Goal: Task Accomplishment & Management: Use online tool/utility

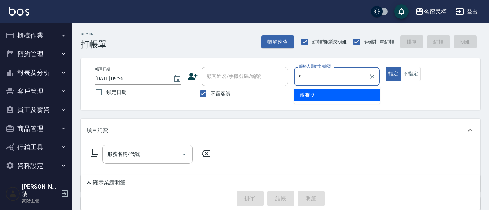
type input "微雅-9"
type button "true"
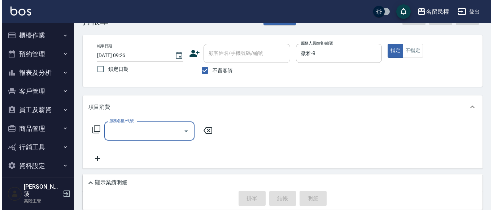
scroll to position [36, 0]
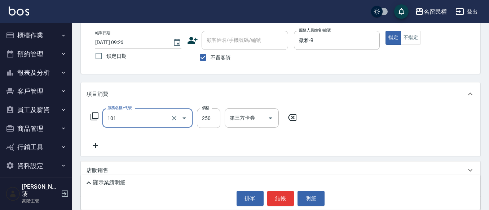
type input "不指定洗髮(101)"
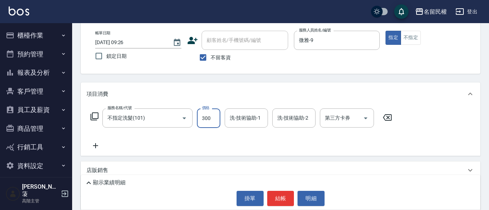
type input "300"
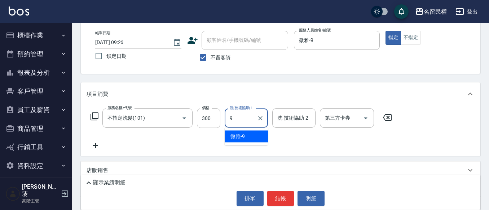
type input "微雅-9"
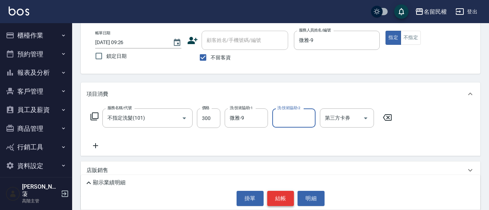
click at [275, 200] on button "結帳" at bounding box center [280, 198] width 27 height 15
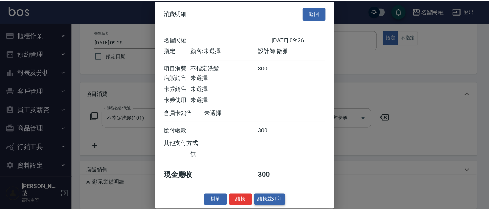
scroll to position [9, 0]
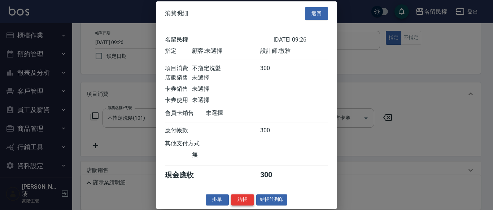
click at [232, 195] on button "結帳" at bounding box center [242, 199] width 23 height 11
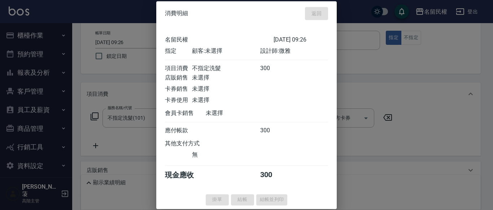
type input "[DATE] 11:03"
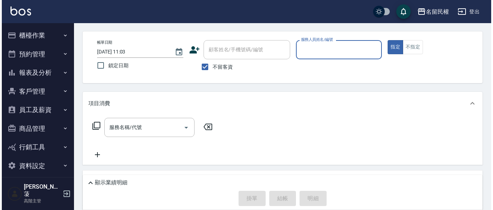
scroll to position [0, 0]
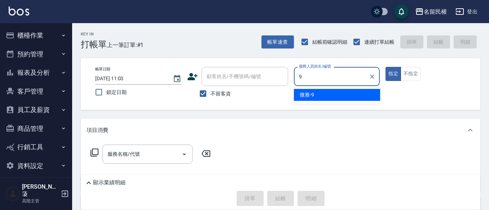
type input "微雅-9"
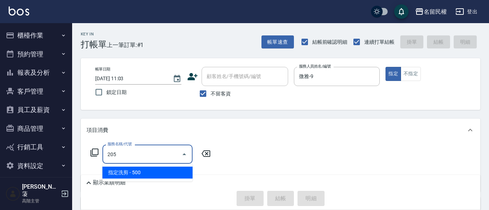
type input "指定洗剪(205)"
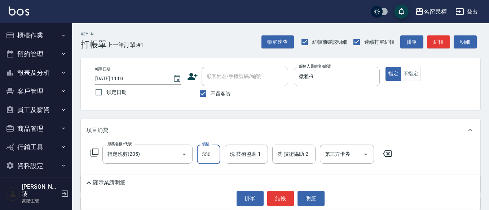
type input "550"
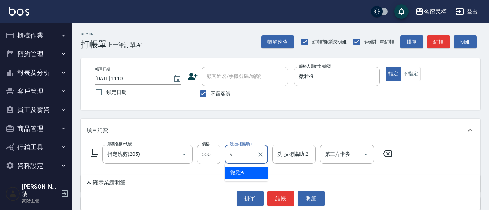
type input "微雅-9"
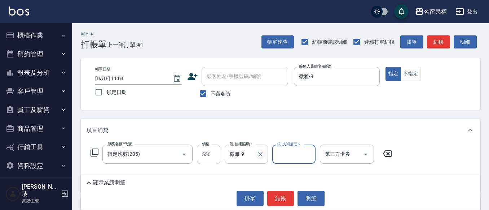
click at [259, 157] on icon "Clear" at bounding box center [260, 154] width 7 height 7
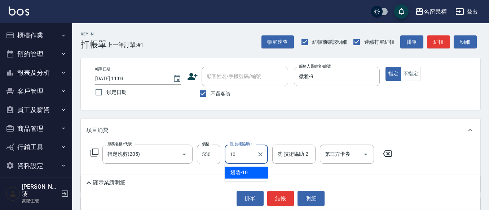
type input "嫚蓤-10"
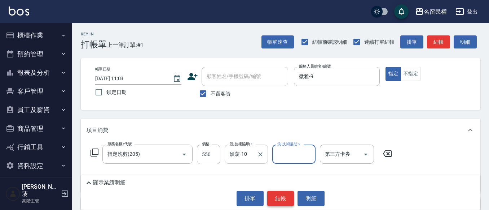
click at [274, 201] on button "結帳" at bounding box center [280, 198] width 27 height 15
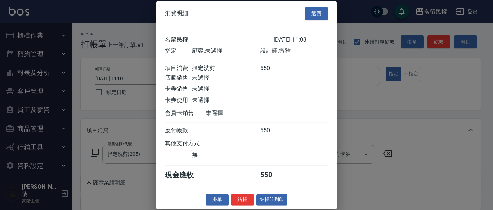
scroll to position [9, 0]
click at [235, 205] on button "結帳" at bounding box center [242, 199] width 23 height 11
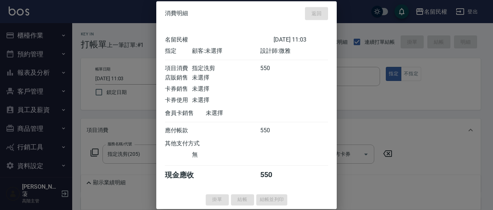
type input "[DATE] 11:26"
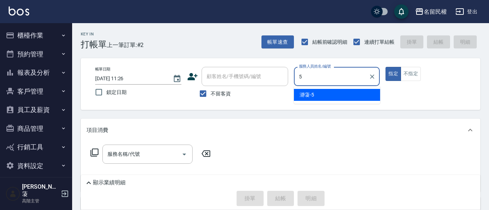
type input "瀞蓤-5"
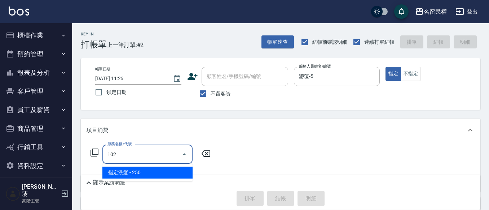
type input "指定洗髮(102)"
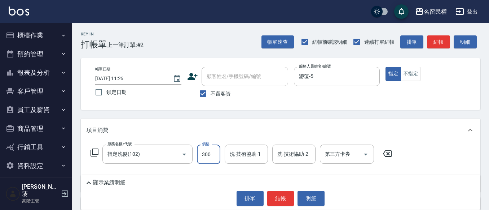
type input "300"
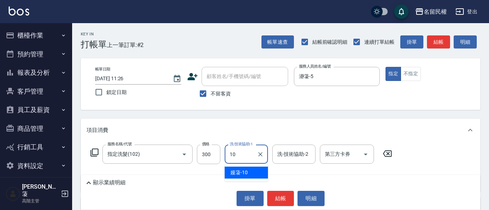
type input "嫚蓤-10"
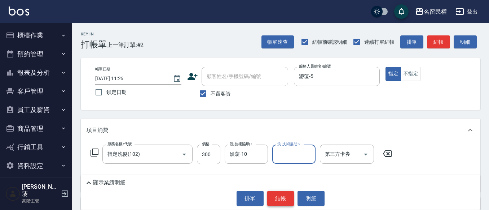
click at [287, 200] on button "結帳" at bounding box center [280, 198] width 27 height 15
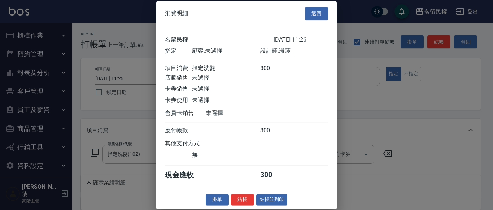
click at [235, 203] on button "結帳" at bounding box center [242, 199] width 23 height 11
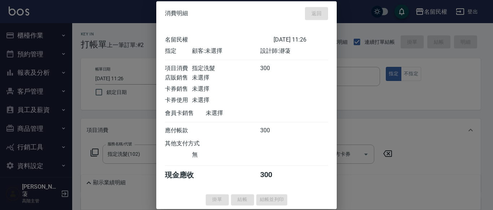
type input "[DATE] 11:37"
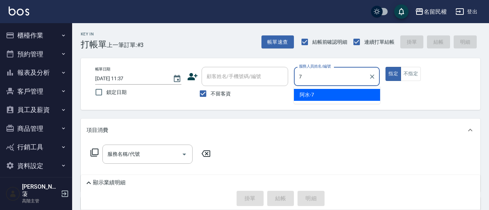
type input "阿水-7"
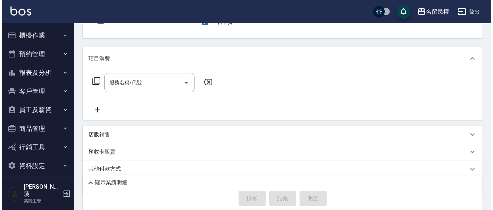
scroll to position [72, 0]
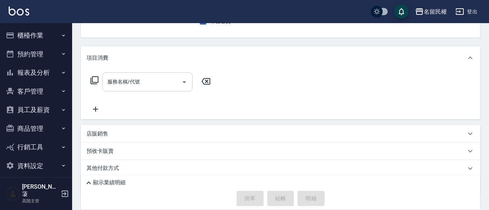
click at [129, 88] on div "服務名稱/代號" at bounding box center [148, 81] width 90 height 19
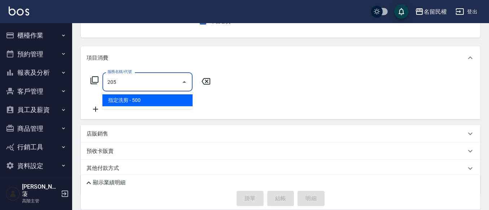
type input "指定洗剪(205)"
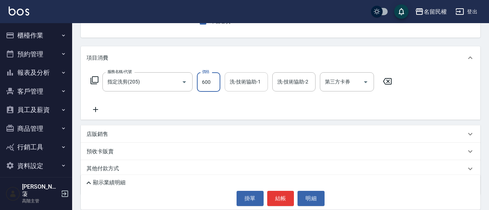
type input "600"
click at [257, 79] on input "洗-技術協助-1" at bounding box center [246, 81] width 37 height 13
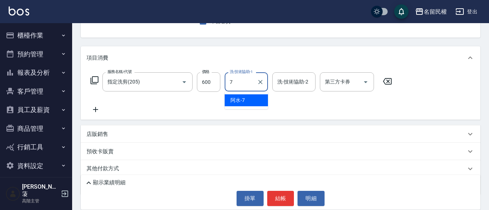
type input "阿水-7"
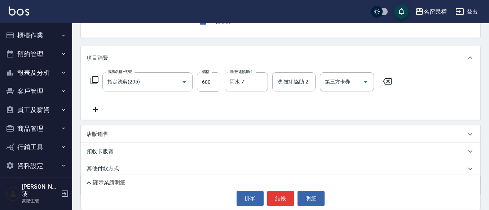
click at [97, 109] on icon at bounding box center [95, 109] width 5 height 5
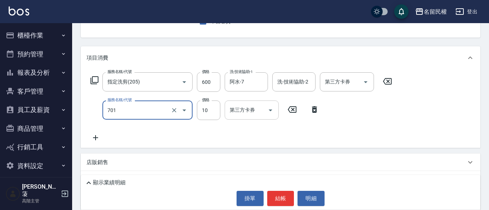
type input "[PERSON_NAME](701)"
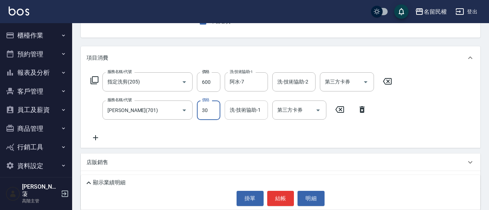
type input "30"
click at [243, 106] on div "洗-技術協助-1 洗-技術協助-1" at bounding box center [246, 109] width 43 height 19
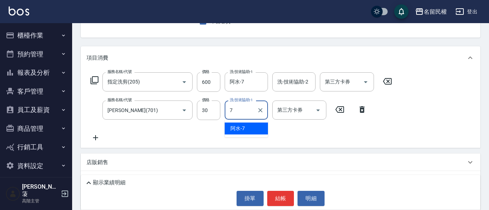
type input "阿水-7"
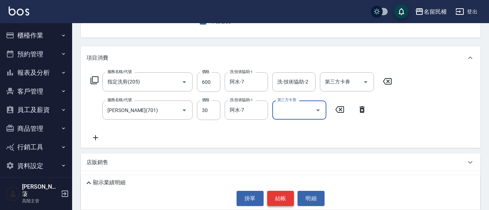
click at [282, 196] on button "結帳" at bounding box center [280, 198] width 27 height 15
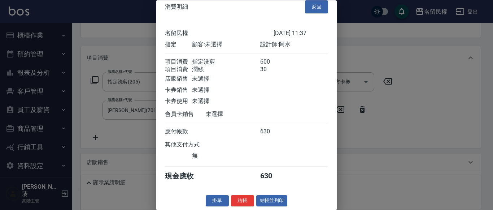
scroll to position [18, 0]
click at [238, 198] on button "結帳" at bounding box center [242, 200] width 23 height 11
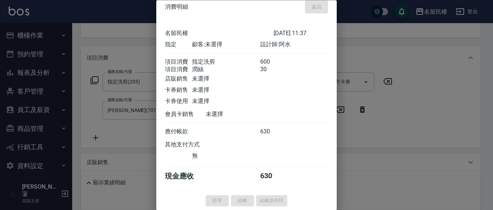
type input "[DATE] 11:52"
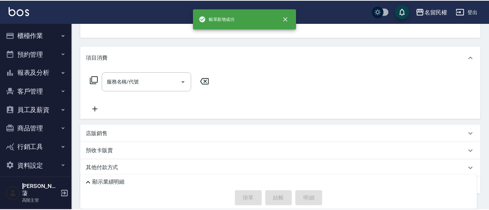
scroll to position [70, 0]
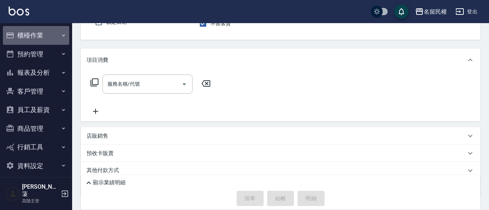
drag, startPoint x: 40, startPoint y: 36, endPoint x: 45, endPoint y: 51, distance: 15.3
click at [41, 36] on button "櫃檯作業" at bounding box center [36, 35] width 66 height 19
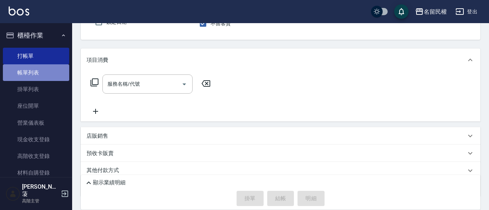
click at [46, 67] on link "帳單列表" at bounding box center [36, 72] width 66 height 17
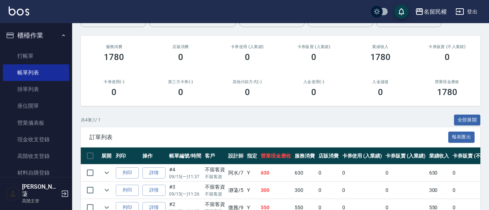
scroll to position [133, 0]
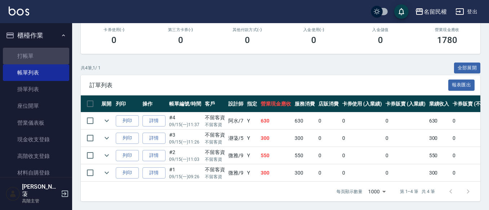
drag, startPoint x: 36, startPoint y: 54, endPoint x: 136, endPoint y: 56, distance: 100.4
click at [36, 54] on link "打帳單" at bounding box center [36, 56] width 66 height 17
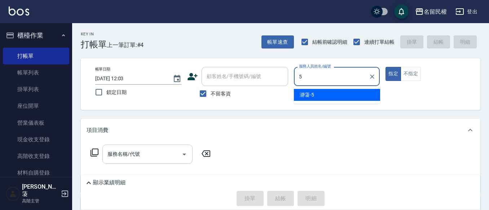
type input "瀞蓤-5"
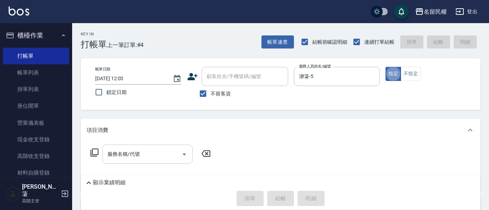
type button "true"
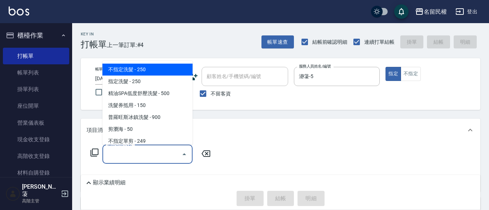
click at [140, 154] on input "服務名稱/代號" at bounding box center [142, 154] width 73 height 13
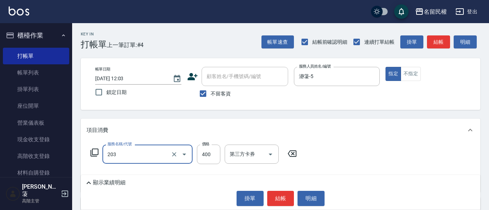
type input "指定單剪(203)"
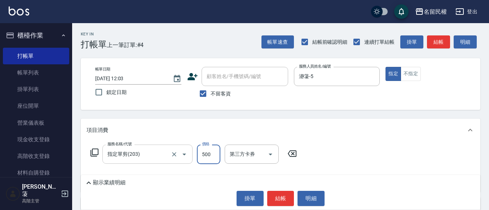
type input "500"
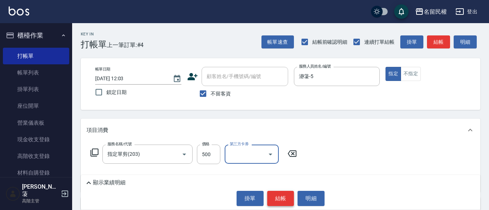
click at [280, 196] on button "結帳" at bounding box center [280, 198] width 27 height 15
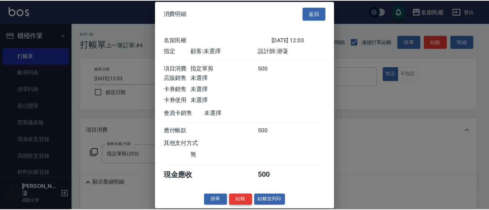
scroll to position [9, 0]
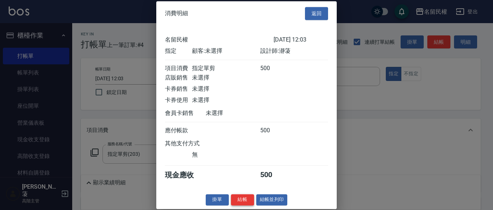
click at [232, 202] on button "結帳" at bounding box center [242, 199] width 23 height 11
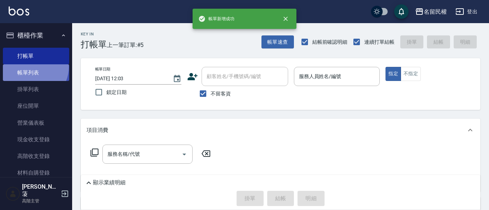
click at [31, 67] on link "帳單列表" at bounding box center [36, 72] width 66 height 17
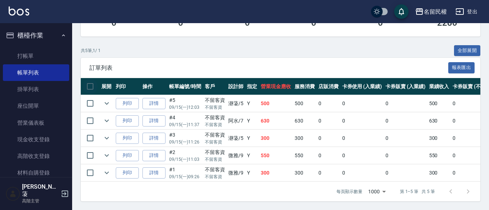
scroll to position [151, 0]
click at [33, 57] on link "打帳單" at bounding box center [36, 56] width 66 height 17
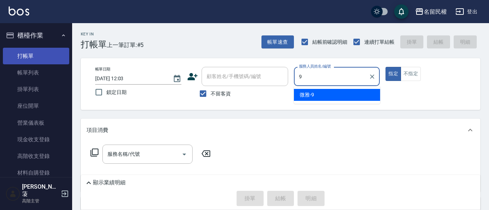
type input "微雅-9"
type button "true"
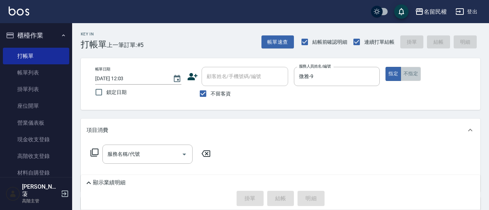
click at [406, 71] on button "不指定" at bounding box center [411, 74] width 20 height 14
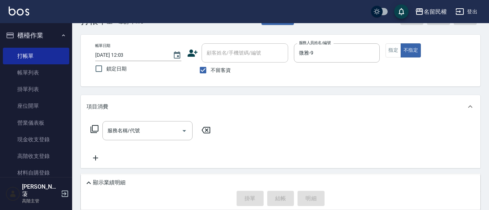
scroll to position [36, 0]
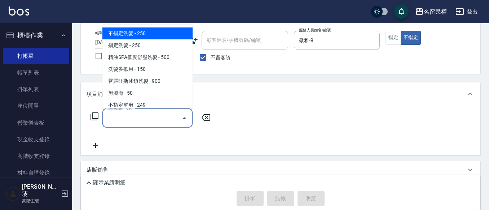
click at [148, 116] on input "服務名稱/代號" at bounding box center [142, 118] width 73 height 13
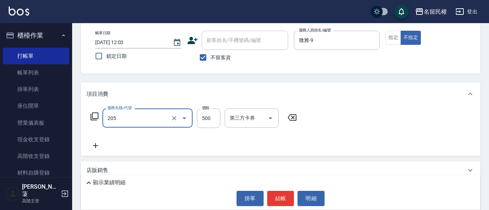
type input "指定洗剪(205)"
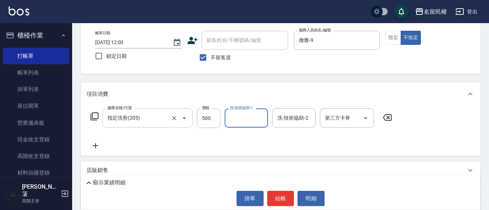
type input "6"
type input "微雅-9"
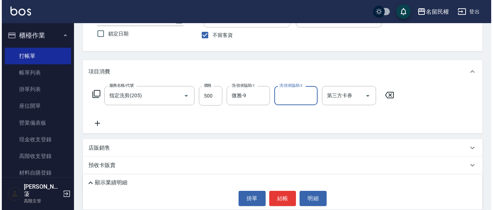
scroll to position [97, 0]
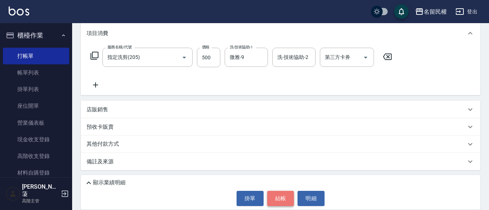
click at [282, 191] on button "結帳" at bounding box center [280, 198] width 27 height 15
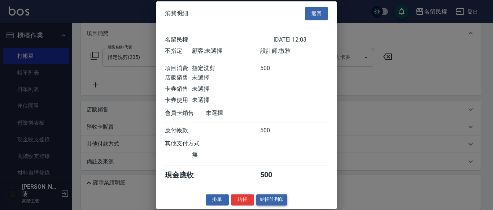
scroll to position [9, 0]
click at [241, 201] on button "結帳" at bounding box center [242, 199] width 23 height 11
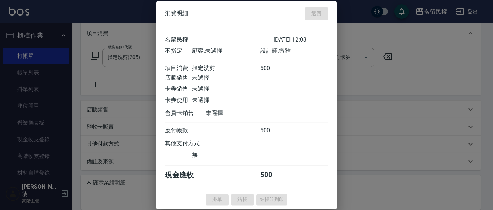
type input "[DATE] 12:17"
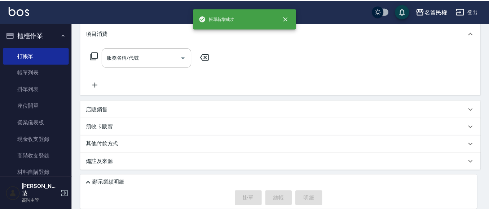
scroll to position [0, 0]
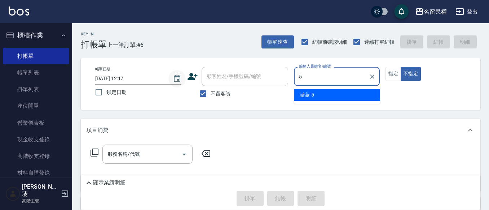
type input "瀞蓤-5"
type button "false"
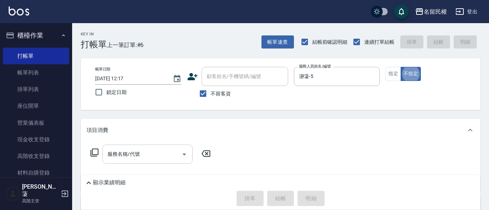
click at [130, 157] on input "服務名稱/代號" at bounding box center [142, 154] width 73 height 13
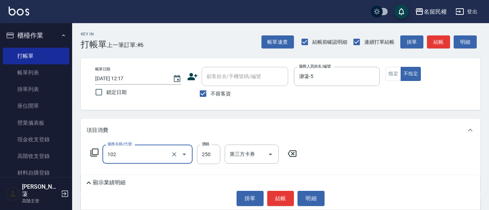
type input "指定洗髮(102)"
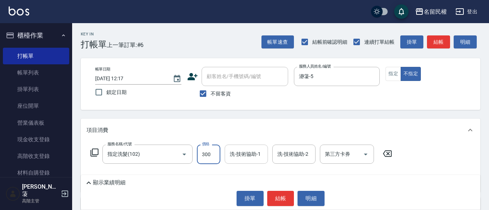
type input "300"
click at [253, 156] on input "洗-技術協助-1" at bounding box center [246, 154] width 37 height 13
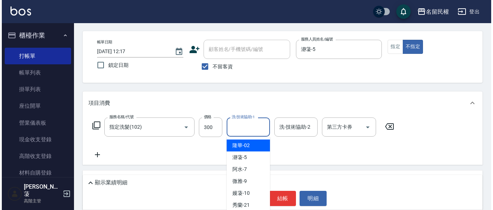
scroll to position [72, 0]
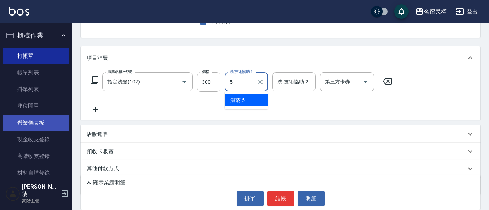
type input "瀞蓤-5"
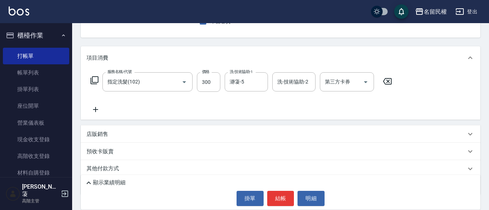
click at [92, 112] on icon at bounding box center [96, 109] width 18 height 9
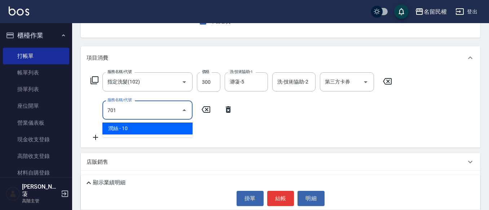
type input "[PERSON_NAME](701)"
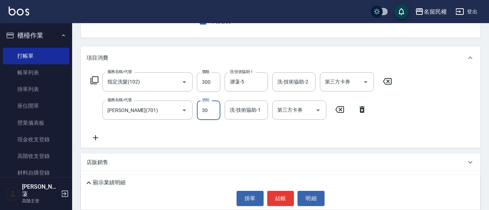
type input "30"
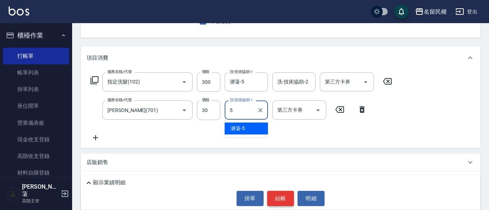
type input "瀞蓤-5"
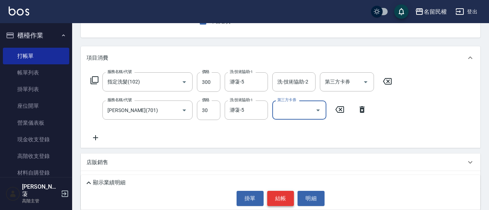
click at [281, 199] on button "結帳" at bounding box center [280, 198] width 27 height 15
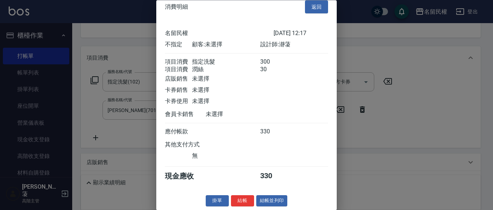
scroll to position [18, 0]
click at [242, 200] on button "結帳" at bounding box center [242, 200] width 23 height 11
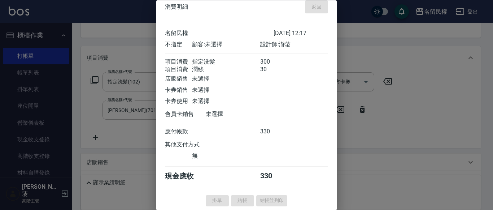
type input "[DATE] 12:28"
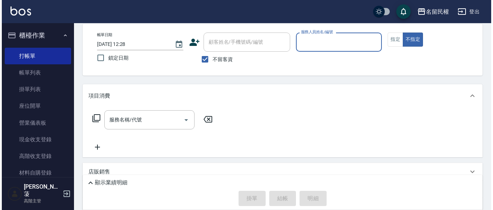
scroll to position [0, 0]
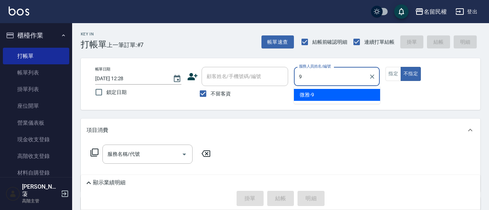
type input "微雅-9"
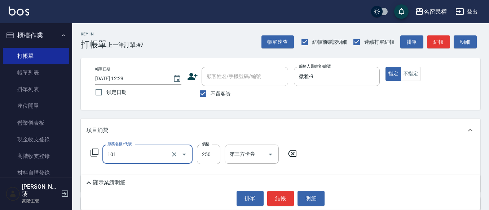
type input "不指定洗髮(101)"
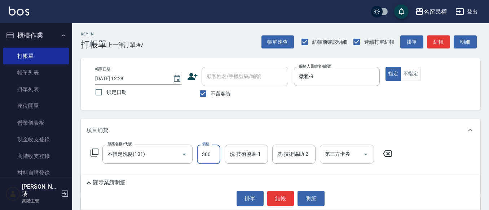
type input "300"
type input "嫚蓤-10"
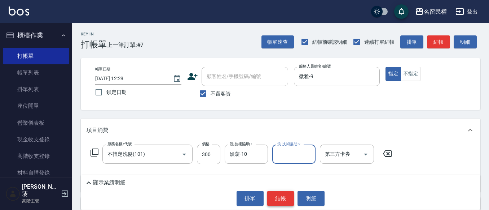
click at [274, 195] on button "結帳" at bounding box center [280, 198] width 27 height 15
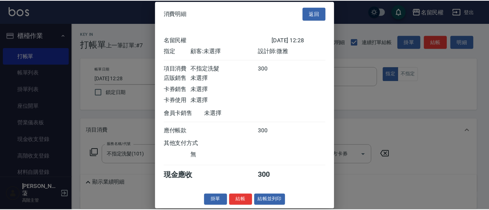
scroll to position [9, 0]
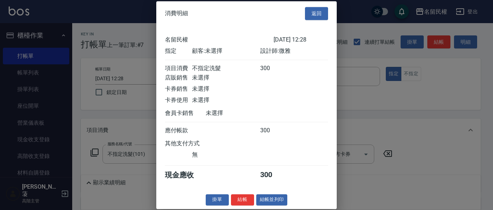
click at [240, 192] on div "消費明細 返回 名留民權 [DATE] 12:28 指定 顧客: 未選擇 設計師: 微雅 項目消費 不指定洗髮 300 店販銷售 未選擇 卡券銷售 未選擇 卡…" at bounding box center [246, 105] width 180 height 208
click at [239, 194] on div "消費明細 返回 名留民權 [DATE] 12:28 指定 顧客: 未選擇 設計師: 微雅 項目消費 不指定洗髮 300 店販銷售 未選擇 卡券銷售 未選擇 卡…" at bounding box center [246, 105] width 180 height 208
click at [239, 198] on button "結帳" at bounding box center [242, 199] width 23 height 11
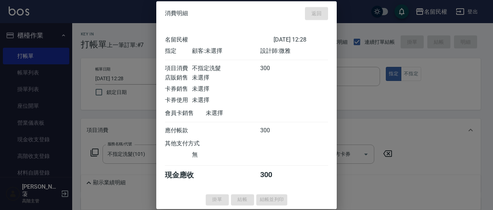
type input "[DATE] 12:46"
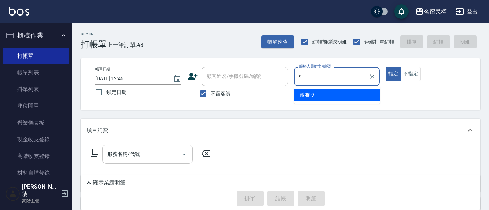
type input "微雅-9"
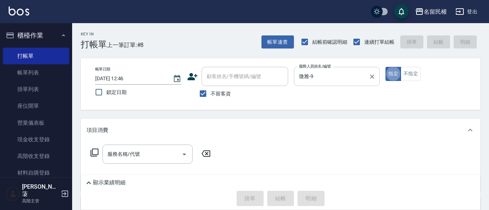
click at [376, 79] on icon "Clear" at bounding box center [372, 76] width 7 height 7
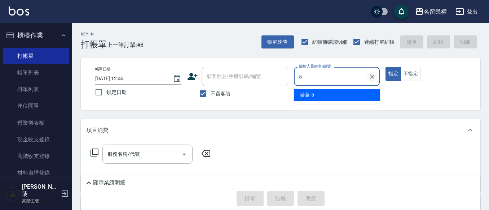
type input "瀞蓤-5"
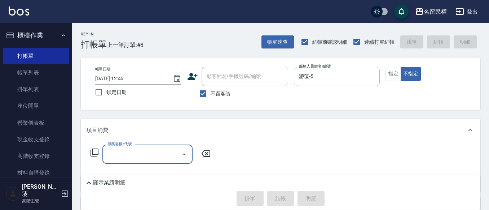
type input "0"
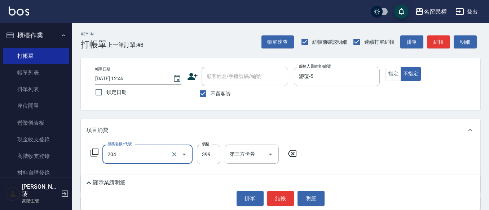
type input "不指定洗剪(204)"
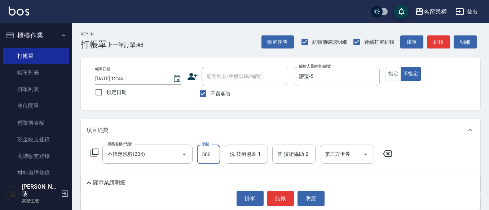
type input "500"
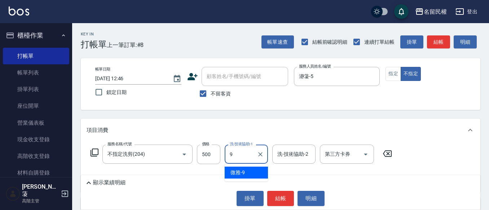
type input "微雅-9"
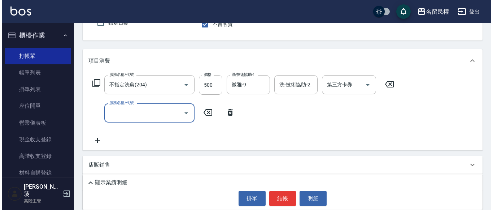
scroll to position [72, 0]
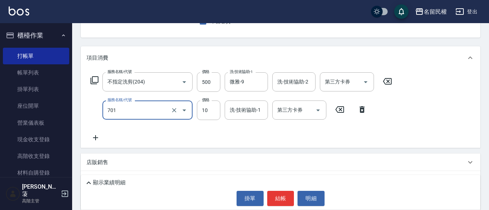
type input "[PERSON_NAME](701)"
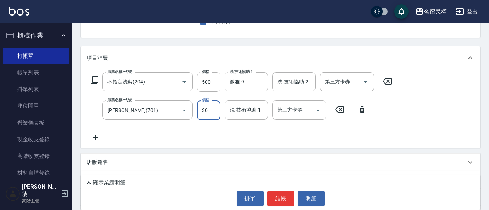
type input "30"
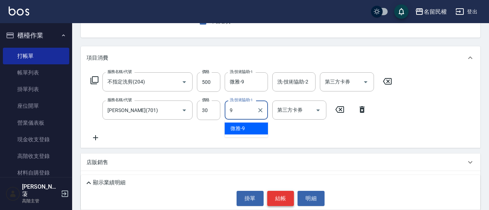
type input "微雅-9"
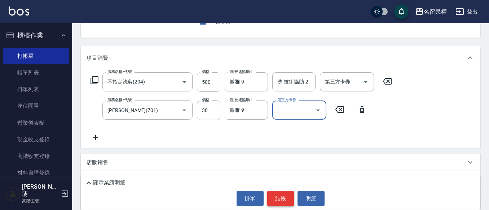
click at [278, 198] on button "結帳" at bounding box center [280, 198] width 27 height 15
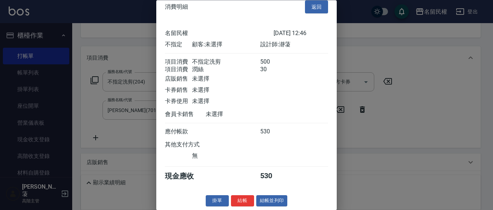
scroll to position [18, 0]
click at [245, 201] on button "結帳" at bounding box center [242, 200] width 23 height 11
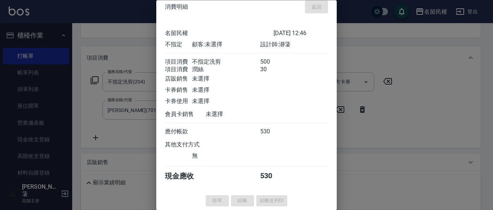
type input "[DATE] 13:13"
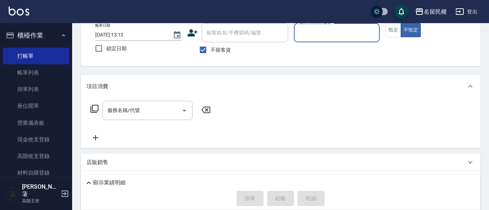
scroll to position [0, 0]
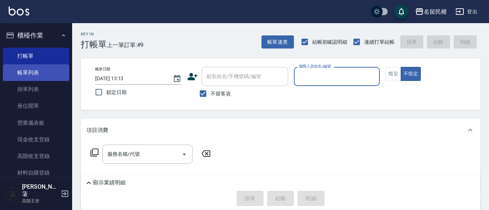
click at [54, 75] on link "帳單列表" at bounding box center [36, 72] width 66 height 17
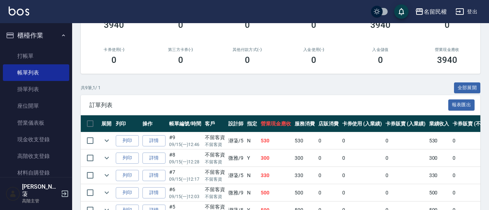
scroll to position [108, 0]
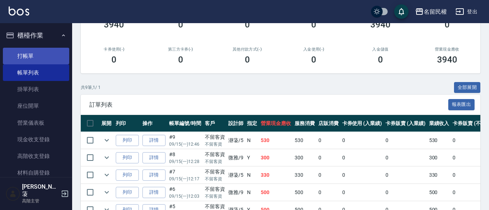
click at [38, 62] on link "打帳單" at bounding box center [36, 56] width 66 height 17
